Goal: Task Accomplishment & Management: Complete application form

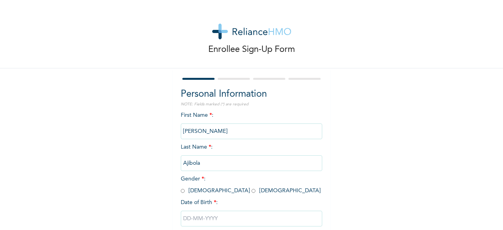
click at [181, 191] on input "radio" at bounding box center [183, 190] width 4 height 7
radio input "true"
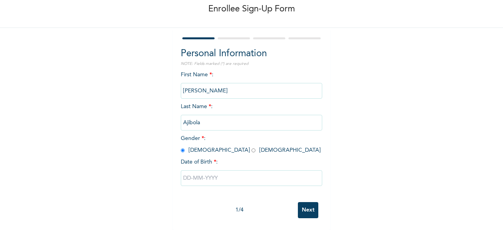
scroll to position [47, 0]
click at [207, 170] on input "text" at bounding box center [251, 178] width 141 height 16
select select "9"
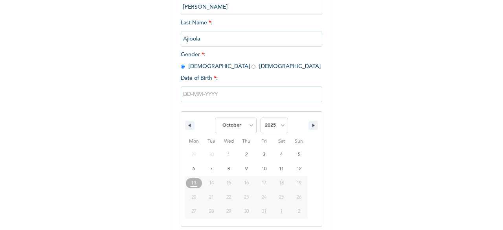
scroll to position [128, 0]
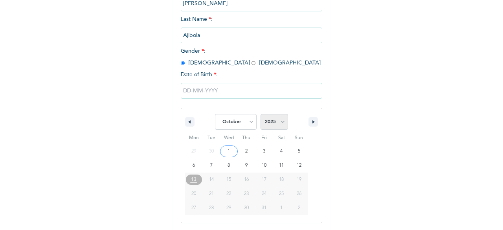
click at [281, 126] on select "2025 2024 2023 2022 2021 2020 2019 2018 2017 2016 2015 2014 2013 2012 2011 2010…" at bounding box center [274, 122] width 28 height 16
select select "1982"
click at [260, 115] on select "2025 2024 2023 2022 2021 2020 2019 2018 2017 2016 2015 2014 2013 2012 2011 2010…" at bounding box center [274, 122] width 28 height 16
click at [249, 122] on select "January February March April May June July August September October November De…" at bounding box center [236, 122] width 42 height 16
select select "4"
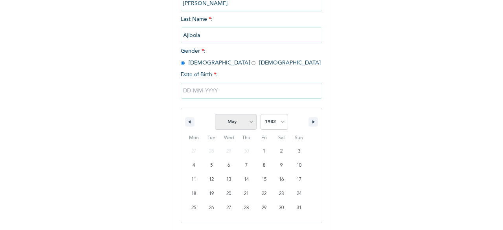
click at [215, 115] on select "January February March April May June July August September October November De…" at bounding box center [236, 122] width 42 height 16
type input "[DATE]"
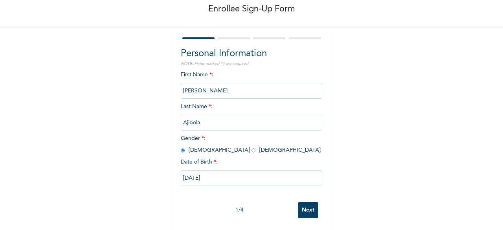
click at [302, 208] on input "Next" at bounding box center [308, 210] width 20 height 16
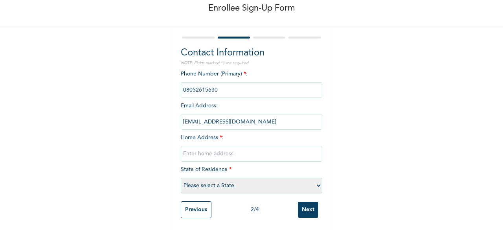
click at [233, 152] on input "text" at bounding box center [251, 154] width 141 height 16
click at [233, 152] on input "55, Og" at bounding box center [251, 154] width 141 height 16
type input "[STREET_ADDRESS] off [GEOGRAPHIC_DATA], [GEOGRAPHIC_DATA], [GEOGRAPHIC_DATA]"
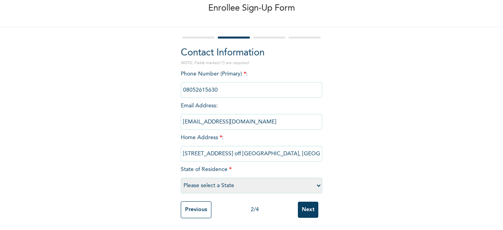
click at [315, 180] on select "Please select a State [PERSON_NAME] (FCT) [PERSON_NAME] Ibom [GEOGRAPHIC_DATA] …" at bounding box center [251, 186] width 141 height 16
select select "25"
click at [181, 178] on select "Please select a State [PERSON_NAME] (FCT) [PERSON_NAME] Ibom [GEOGRAPHIC_DATA] …" at bounding box center [251, 186] width 141 height 16
click at [306, 203] on input "Next" at bounding box center [308, 210] width 20 height 16
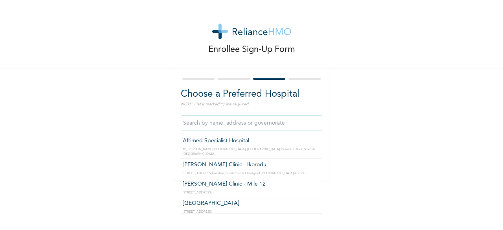
click at [236, 121] on input "text" at bounding box center [251, 123] width 141 height 16
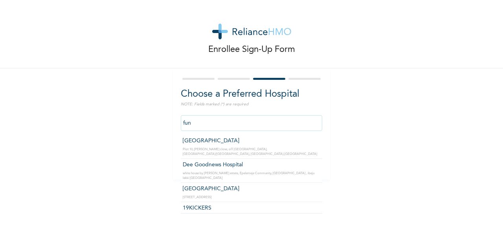
type input "[GEOGRAPHIC_DATA]"
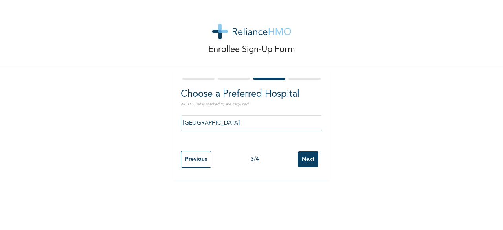
click at [311, 157] on input "Next" at bounding box center [308, 159] width 20 height 16
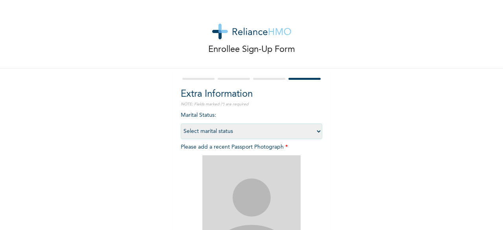
click at [315, 130] on select "Select marital status [DEMOGRAPHIC_DATA] Married [DEMOGRAPHIC_DATA] Widow/[DEMO…" at bounding box center [251, 131] width 141 height 16
select select "2"
click at [181, 123] on select "Select marital status [DEMOGRAPHIC_DATA] Married [DEMOGRAPHIC_DATA] Widow/[DEMO…" at bounding box center [251, 131] width 141 height 16
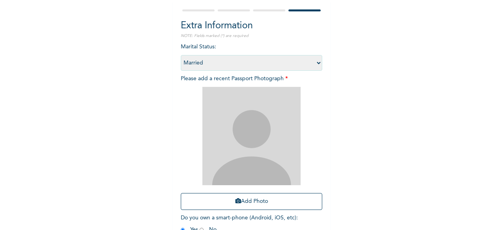
scroll to position [79, 0]
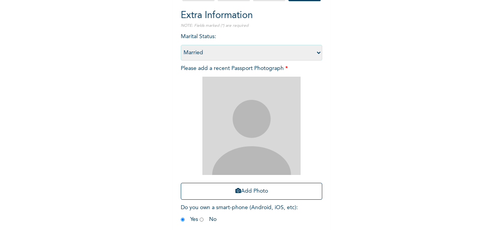
drag, startPoint x: 248, startPoint y: 119, endPoint x: 391, endPoint y: 66, distance: 152.2
click at [391, 66] on div "Enrollee Sign-Up Form Extra Information NOTE: Fields marked (*) are required Ma…" at bounding box center [251, 90] width 503 height 338
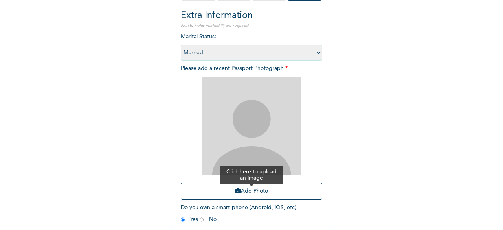
click at [250, 193] on button "Add Photo" at bounding box center [251, 191] width 141 height 17
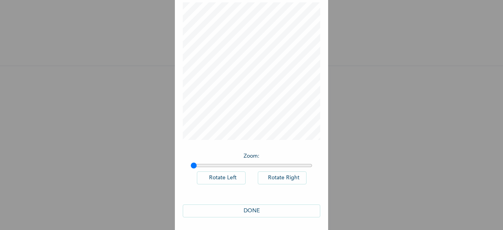
scroll to position [44, 0]
click at [246, 207] on button "DONE" at bounding box center [252, 208] width 138 height 13
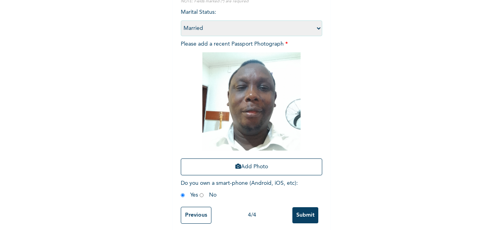
scroll to position [115, 0]
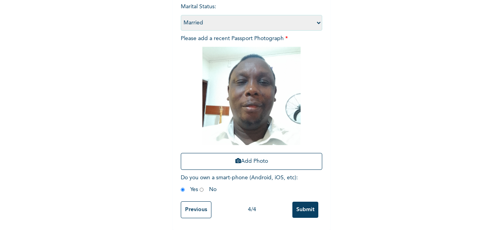
click at [306, 203] on input "Submit" at bounding box center [305, 210] width 26 height 16
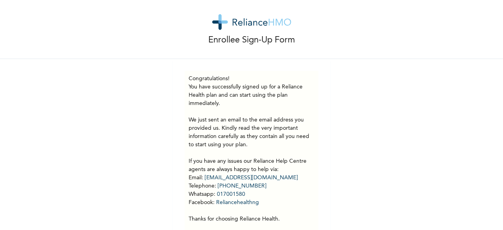
scroll to position [0, 0]
